Goal: Task Accomplishment & Management: Use online tool/utility

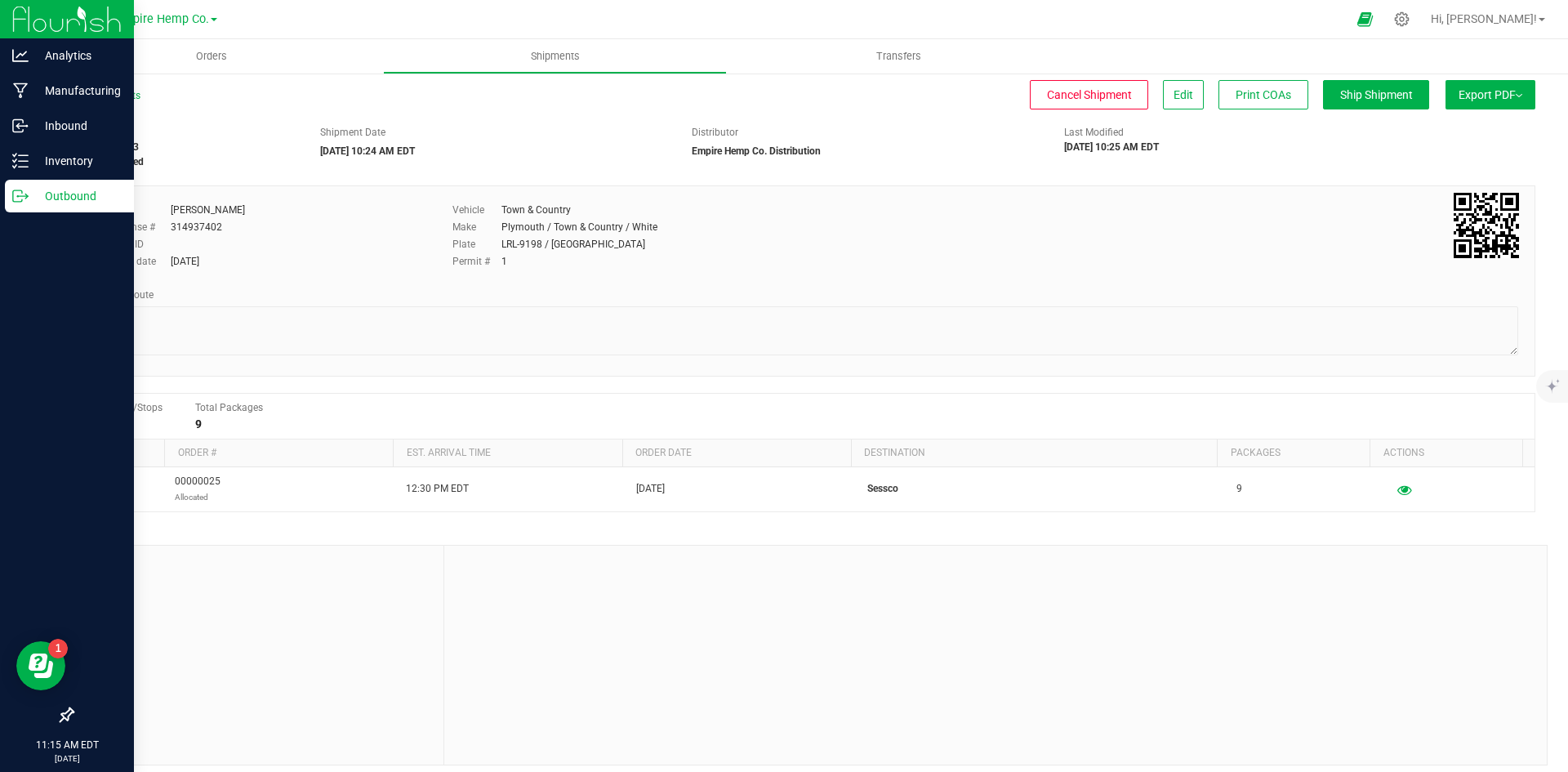
click at [103, 194] on p "Outbound" at bounding box center [78, 196] width 98 height 20
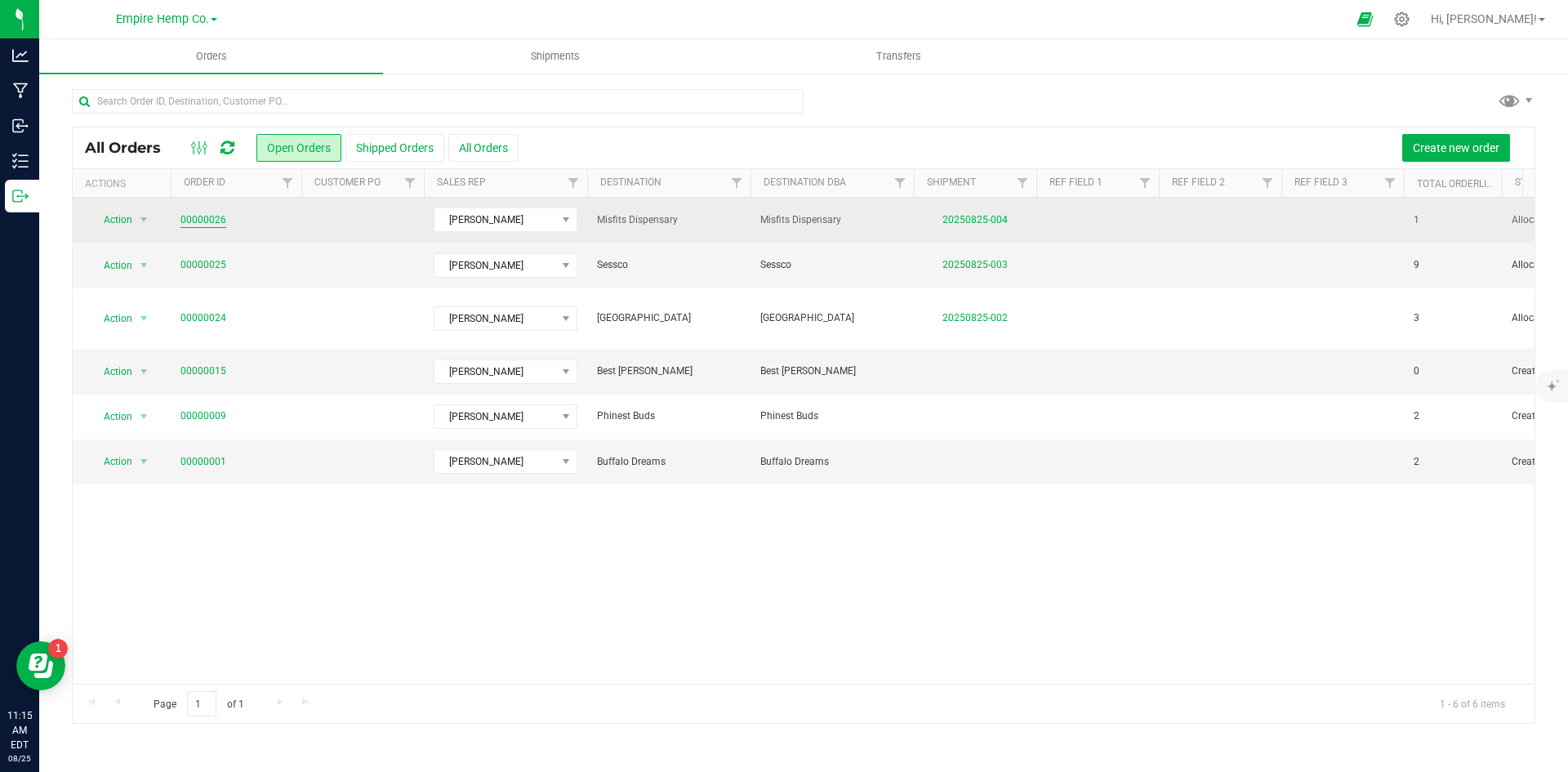
click at [208, 219] on link "00000026" at bounding box center [202, 220] width 45 height 15
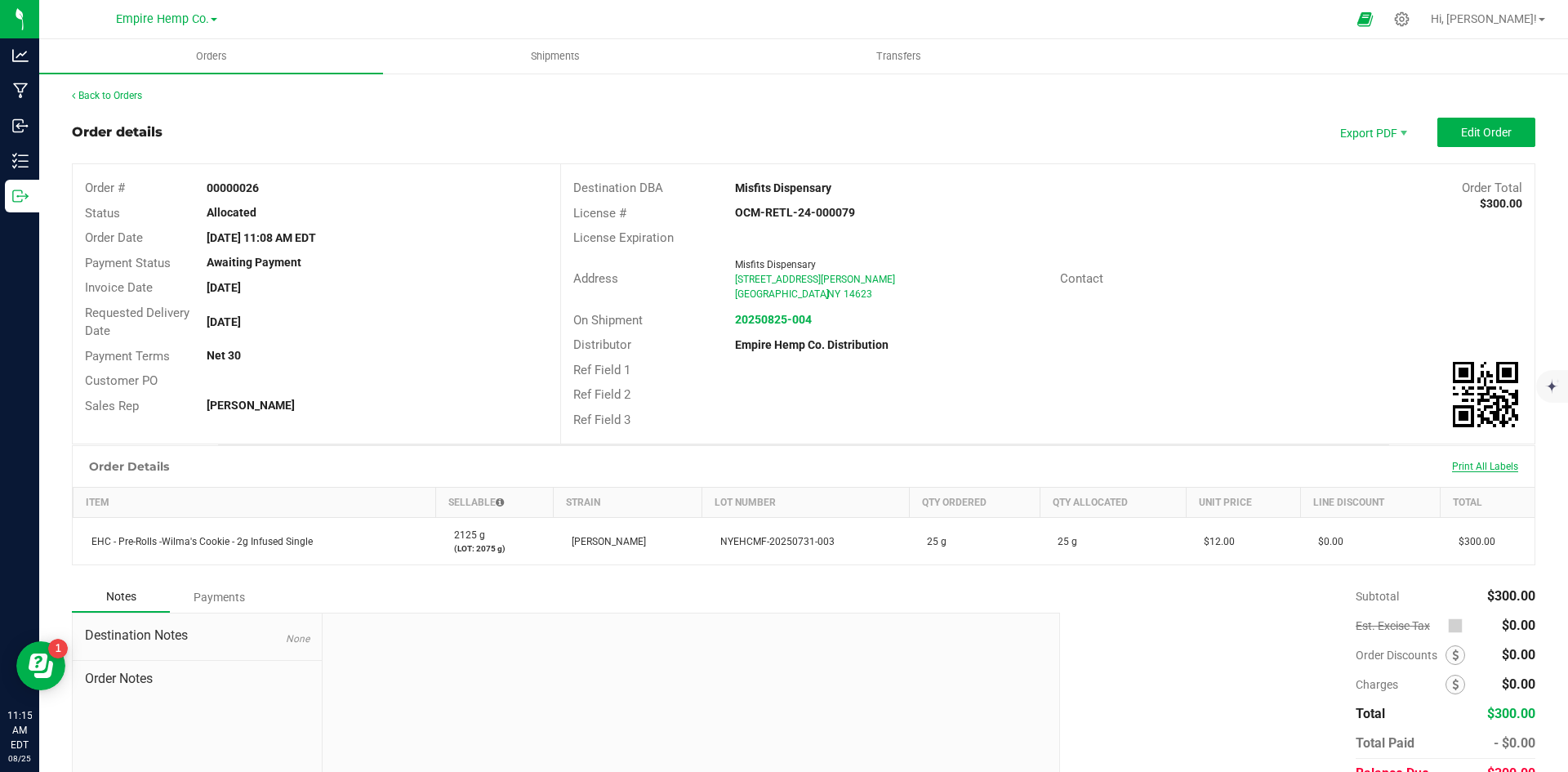
click at [1452, 466] on span "Print All Labels" at bounding box center [1485, 466] width 66 height 12
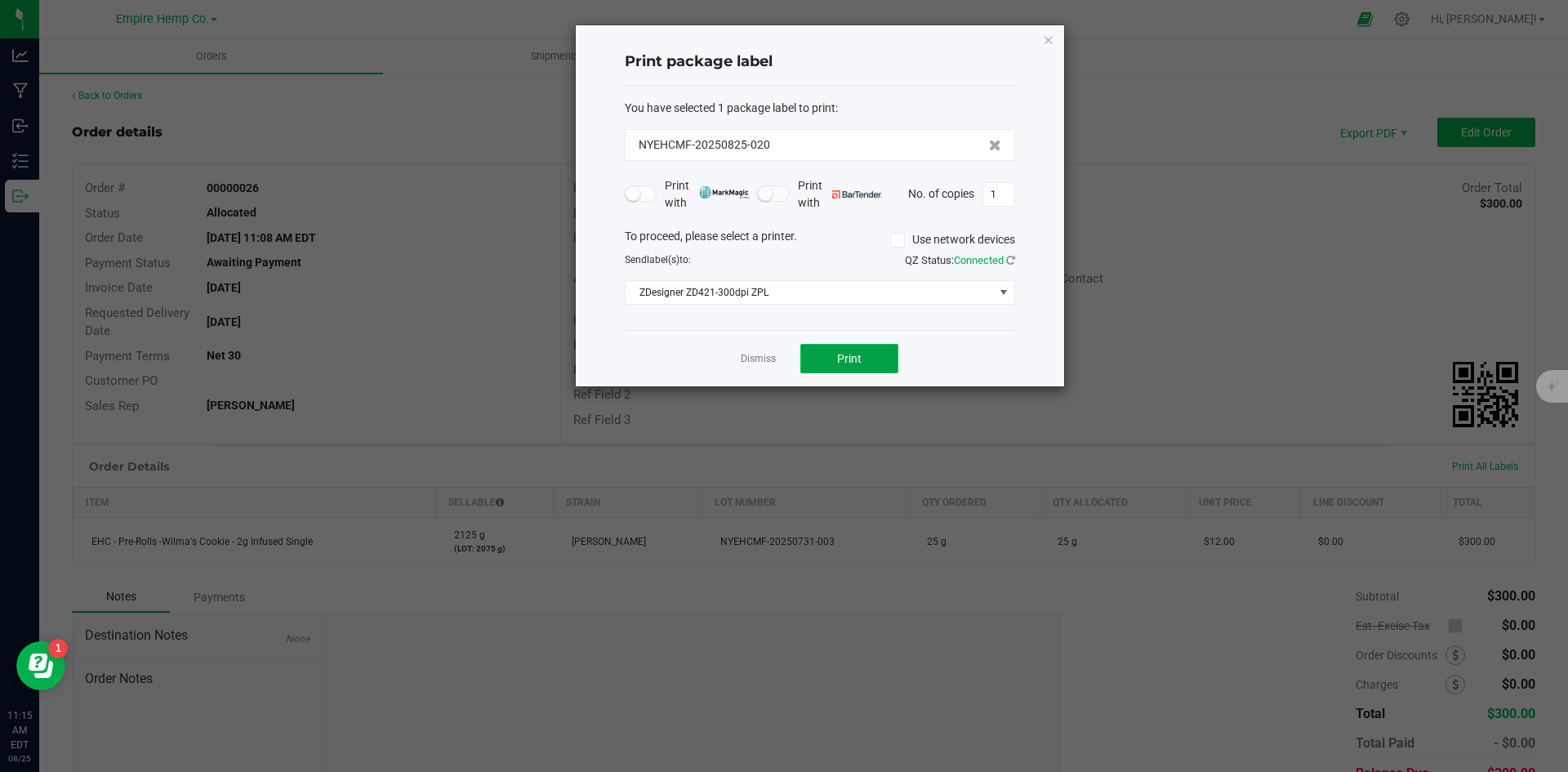
click at [838, 356] on span "Print" at bounding box center [848, 359] width 24 height 13
click at [1043, 40] on icon "button" at bounding box center [1048, 39] width 12 height 20
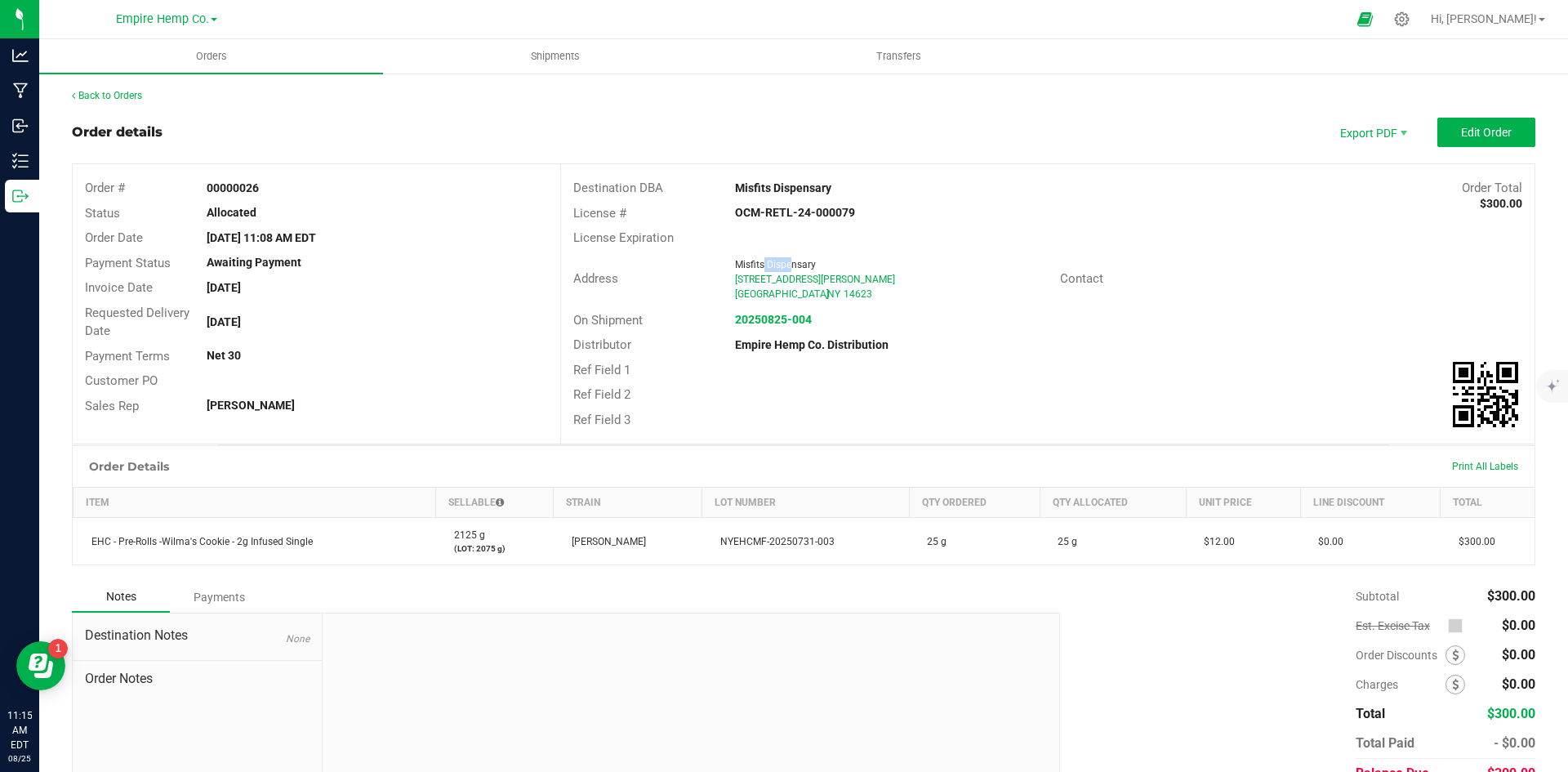
drag, startPoint x: 760, startPoint y: 263, endPoint x: 786, endPoint y: 262, distance: 26.0
click at [786, 262] on span "Misfits Dispensary" at bounding box center [775, 264] width 81 height 12
click at [756, 112] on div "Back to Orders Order details Export PDF Edit Order Order # 00000026 Status Allo…" at bounding box center [804, 461] width 1464 height 745
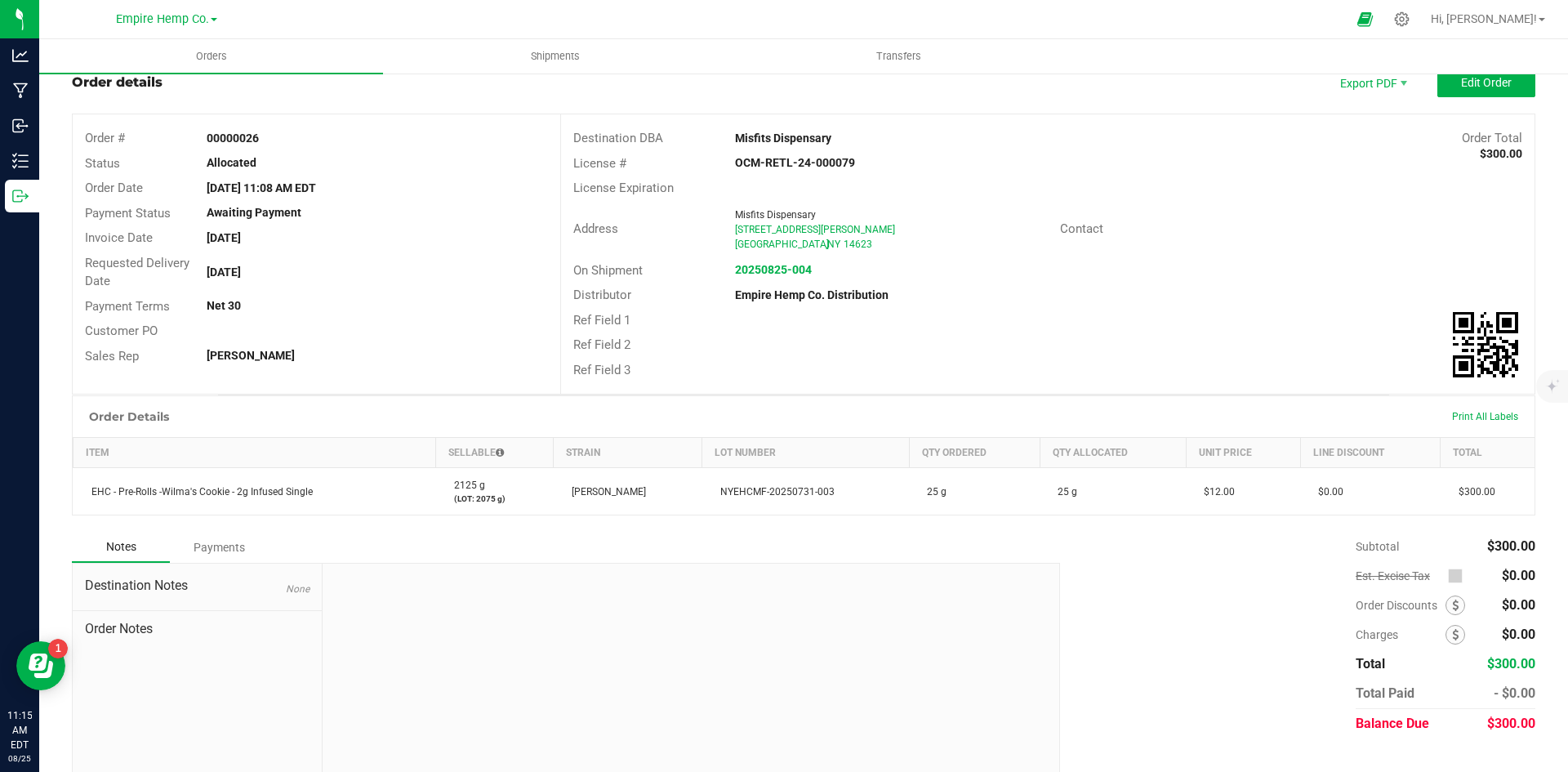
scroll to position [78, 0]
